Goal: Navigation & Orientation: Understand site structure

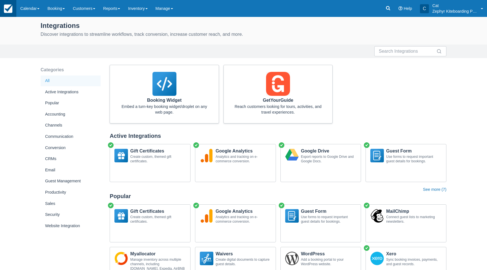
click at [7, 9] on img at bounding box center [8, 9] width 8 height 8
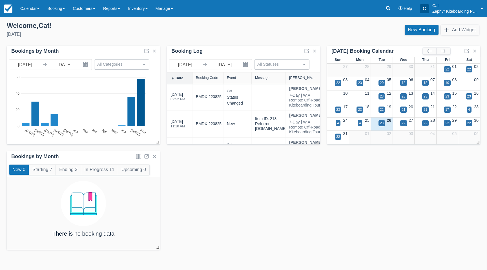
scroll to position [0, 0]
click at [121, 9] on link "Reports" at bounding box center [111, 8] width 25 height 17
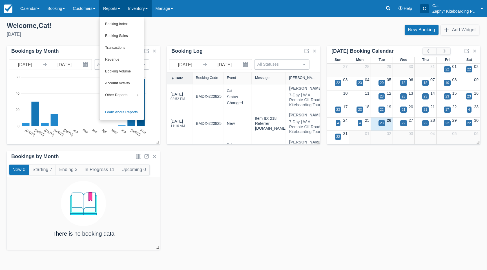
click at [151, 10] on link "Inventory" at bounding box center [137, 8] width 27 height 17
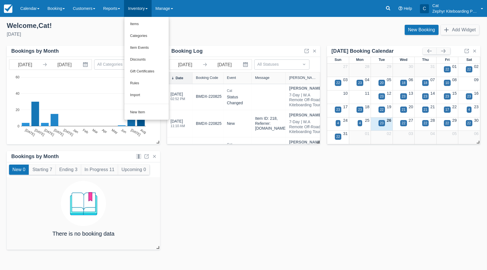
click at [197, 9] on div "Menu Calendar Customer Inventory Month Week Day Booking Daily Manifest Daily Li…" at bounding box center [243, 8] width 487 height 17
